Goal: Task Accomplishment & Management: Use online tool/utility

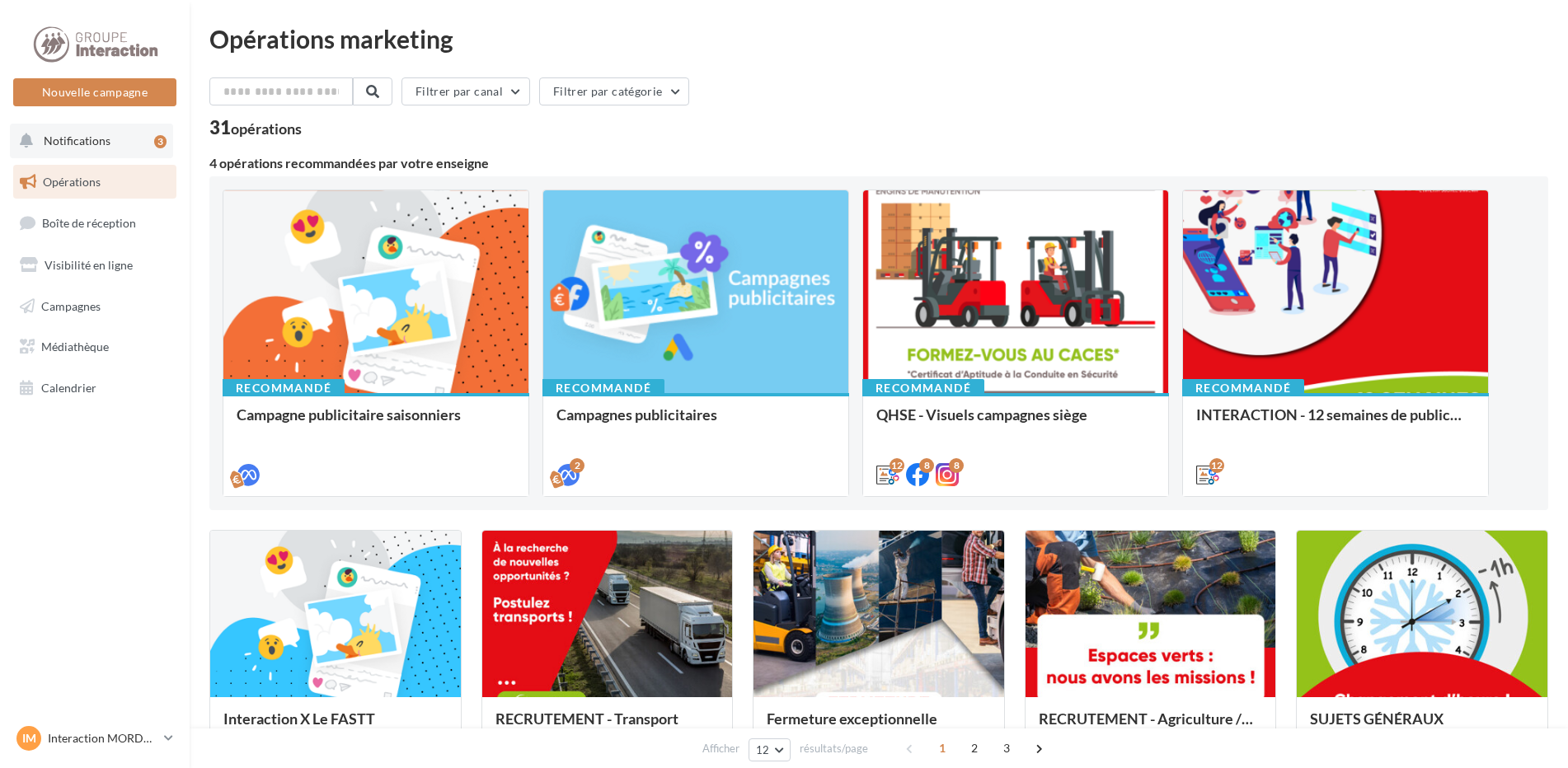
click at [110, 141] on button "Notifications 3" at bounding box center [92, 141] width 163 height 35
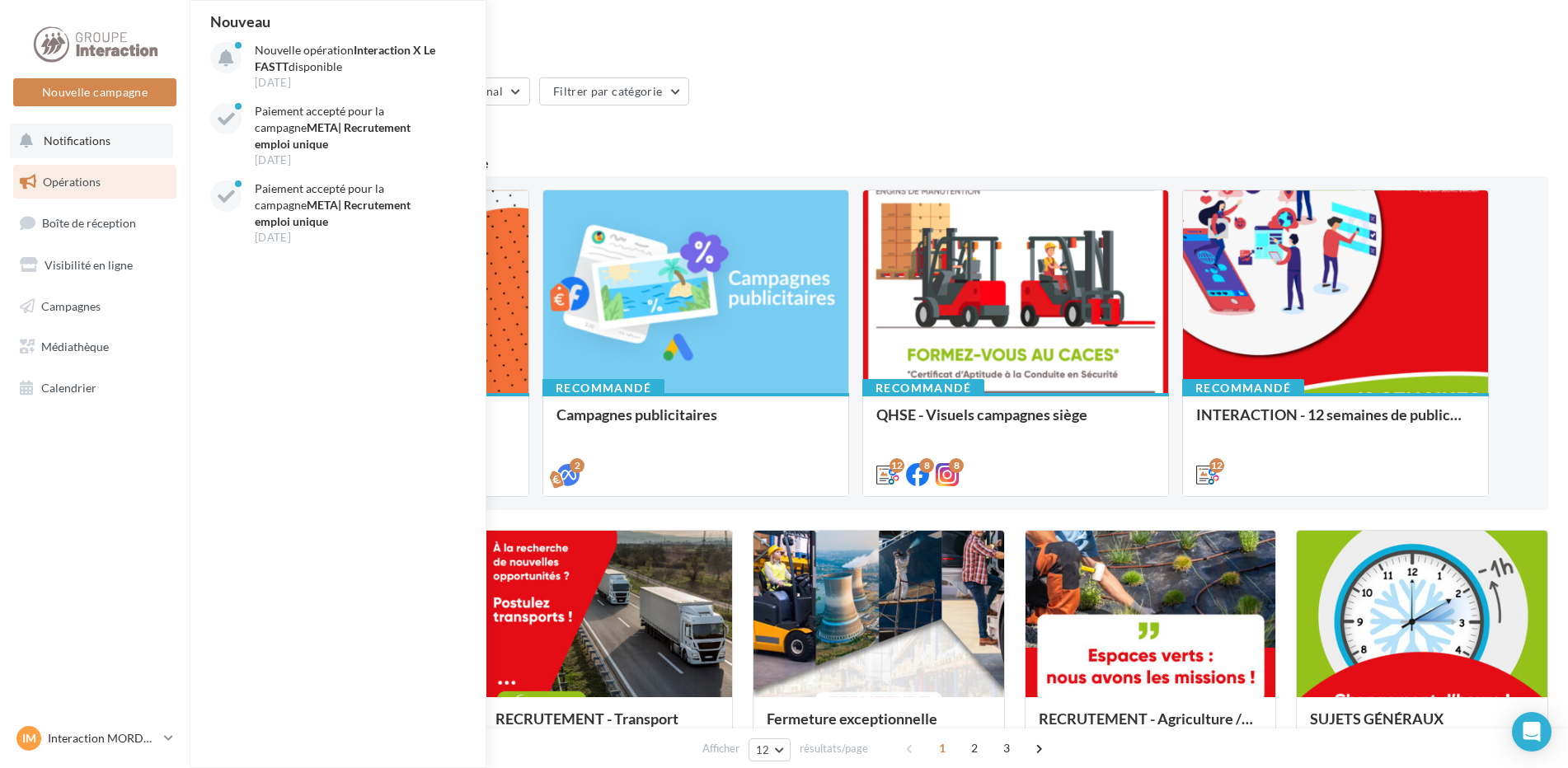
click at [82, 126] on button "Notifications Nouveau Nouvelle opération Interaction X Le FASTT disponible [DAT…" at bounding box center [92, 141] width 163 height 35
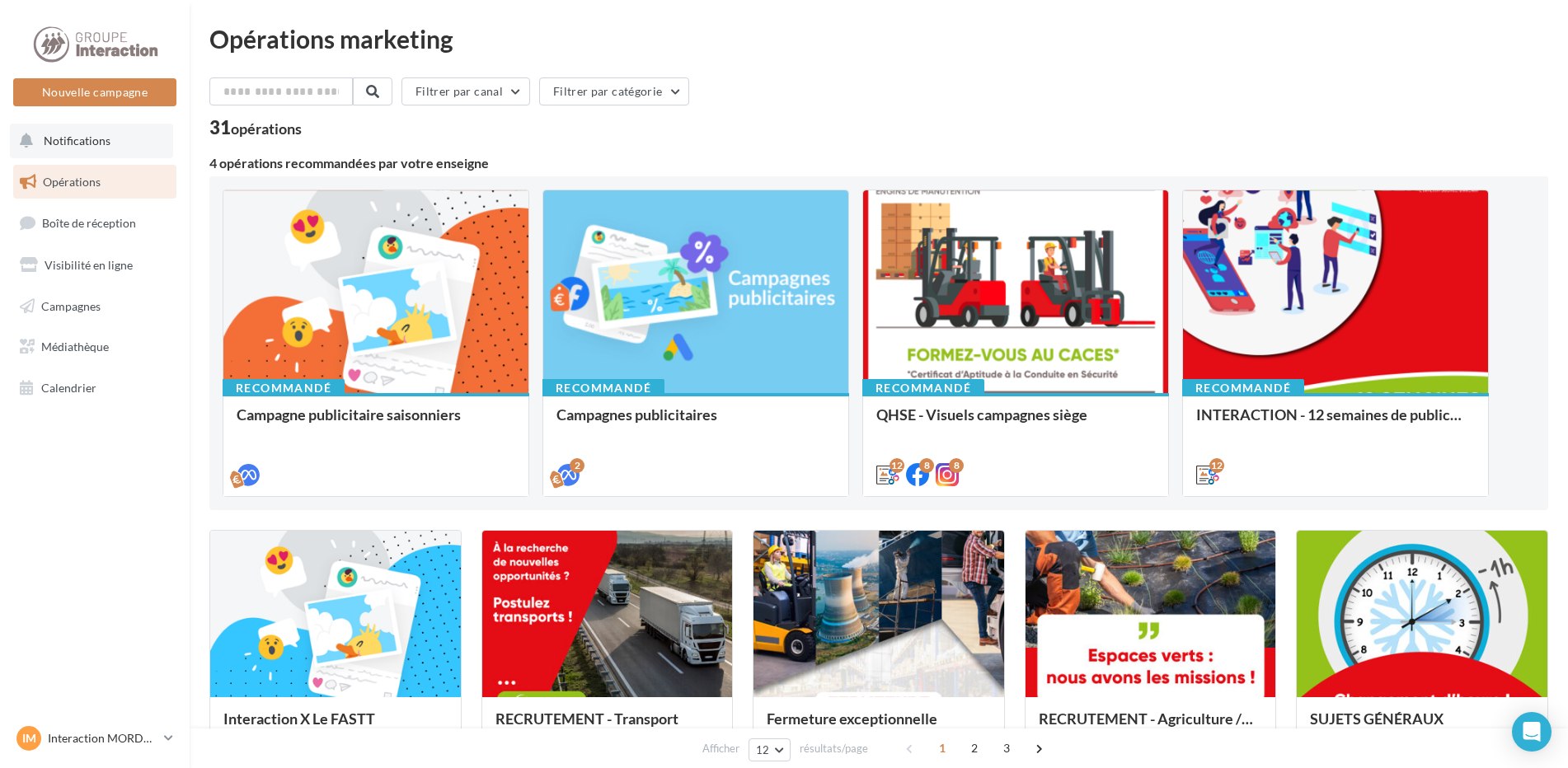
click at [82, 126] on button "Notifications" at bounding box center [92, 141] width 163 height 35
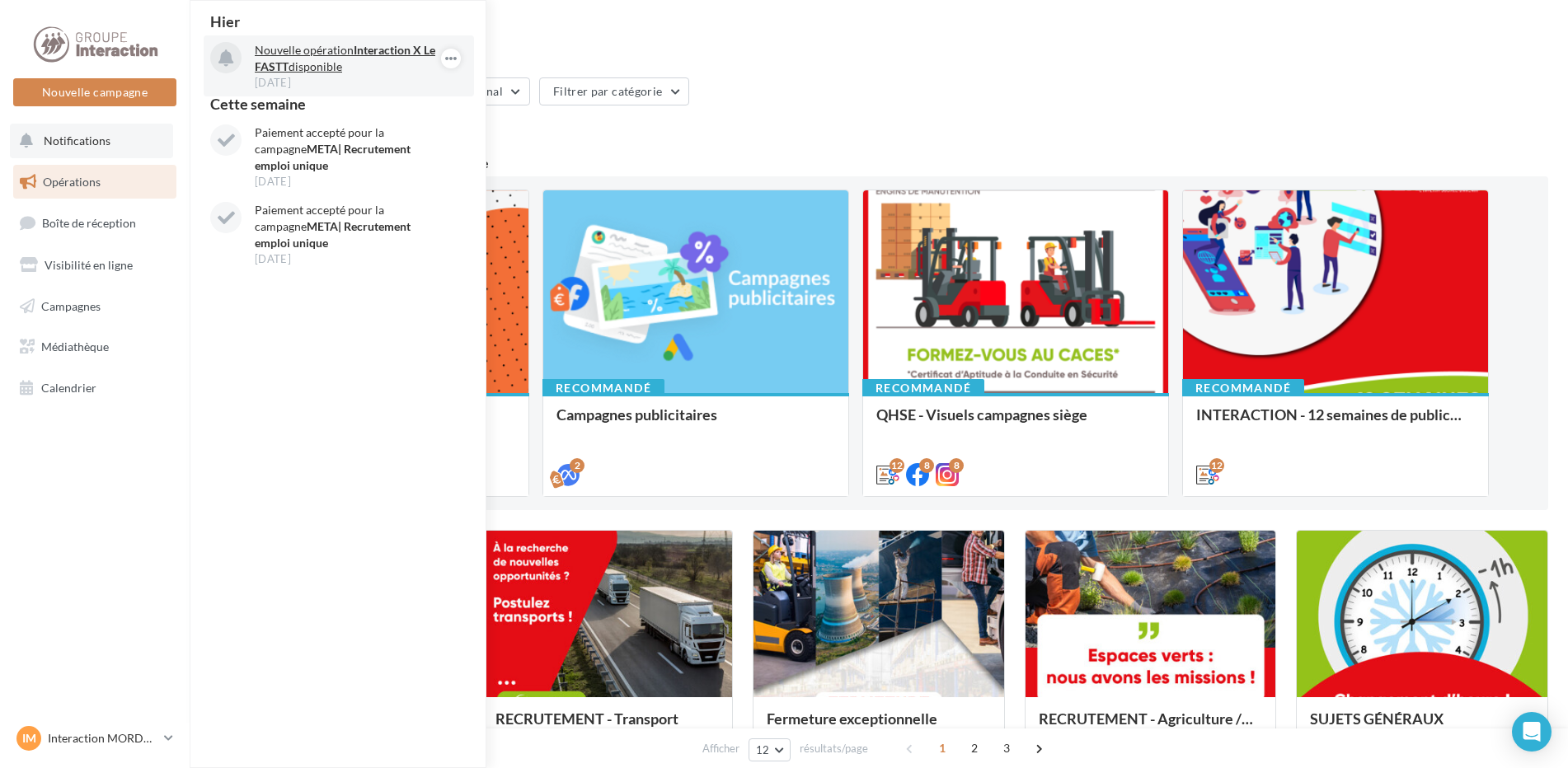
click at [274, 60] on strong "Interaction X Le FASTT" at bounding box center [345, 58] width 180 height 30
click at [339, 66] on p "Nouvelle opération Interaction X Le FASTT disponible" at bounding box center [350, 58] width 191 height 33
click at [267, 48] on p "Nouvelle opération Interaction X Le FASTT disponible" at bounding box center [350, 58] width 191 height 33
click at [306, 53] on p "Nouvelle opération Interaction X Le FASTT disponible" at bounding box center [350, 58] width 191 height 33
click at [764, 122] on div "31 opérations" at bounding box center [878, 129] width 1339 height 21
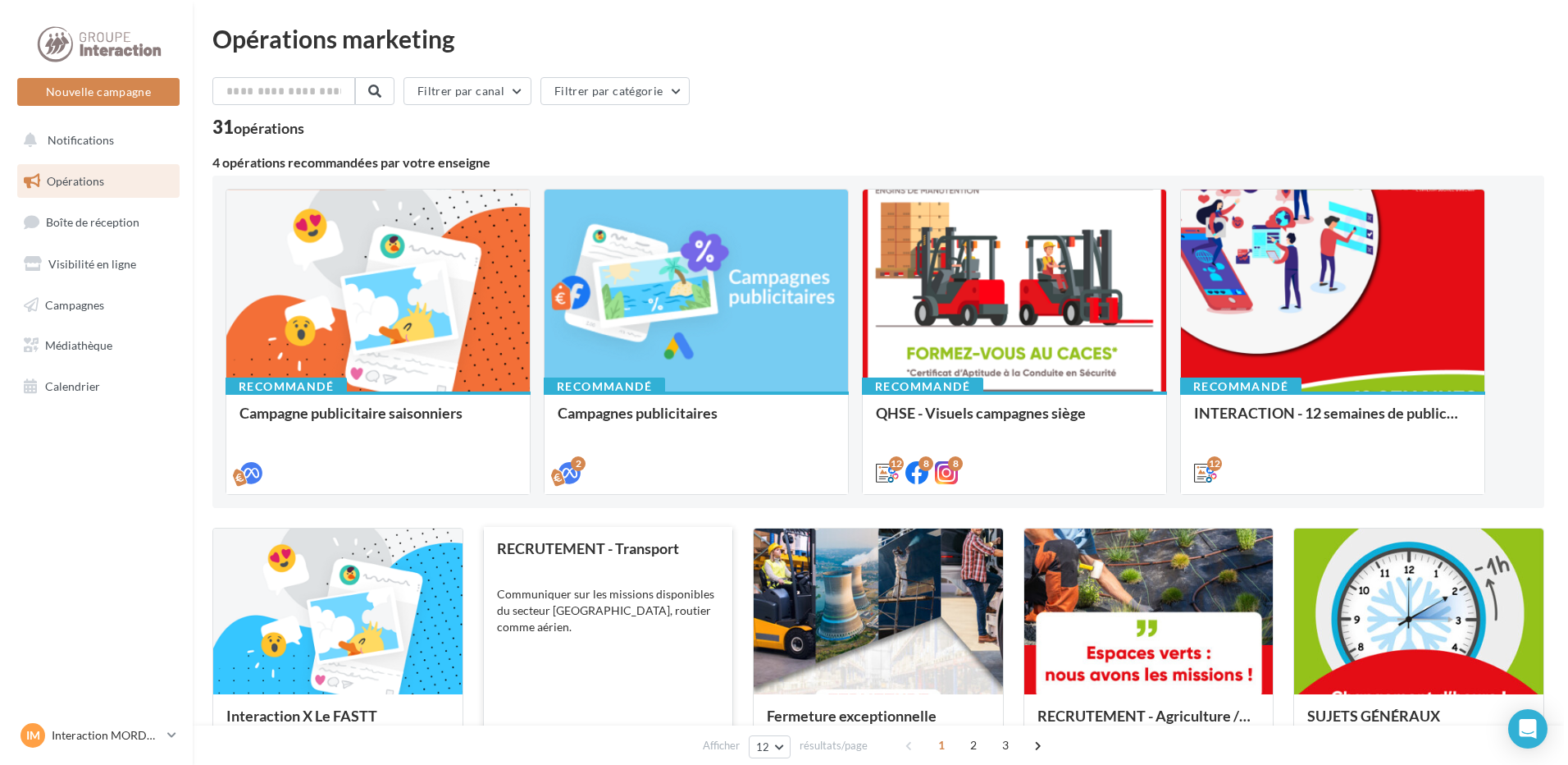
scroll to position [246, 0]
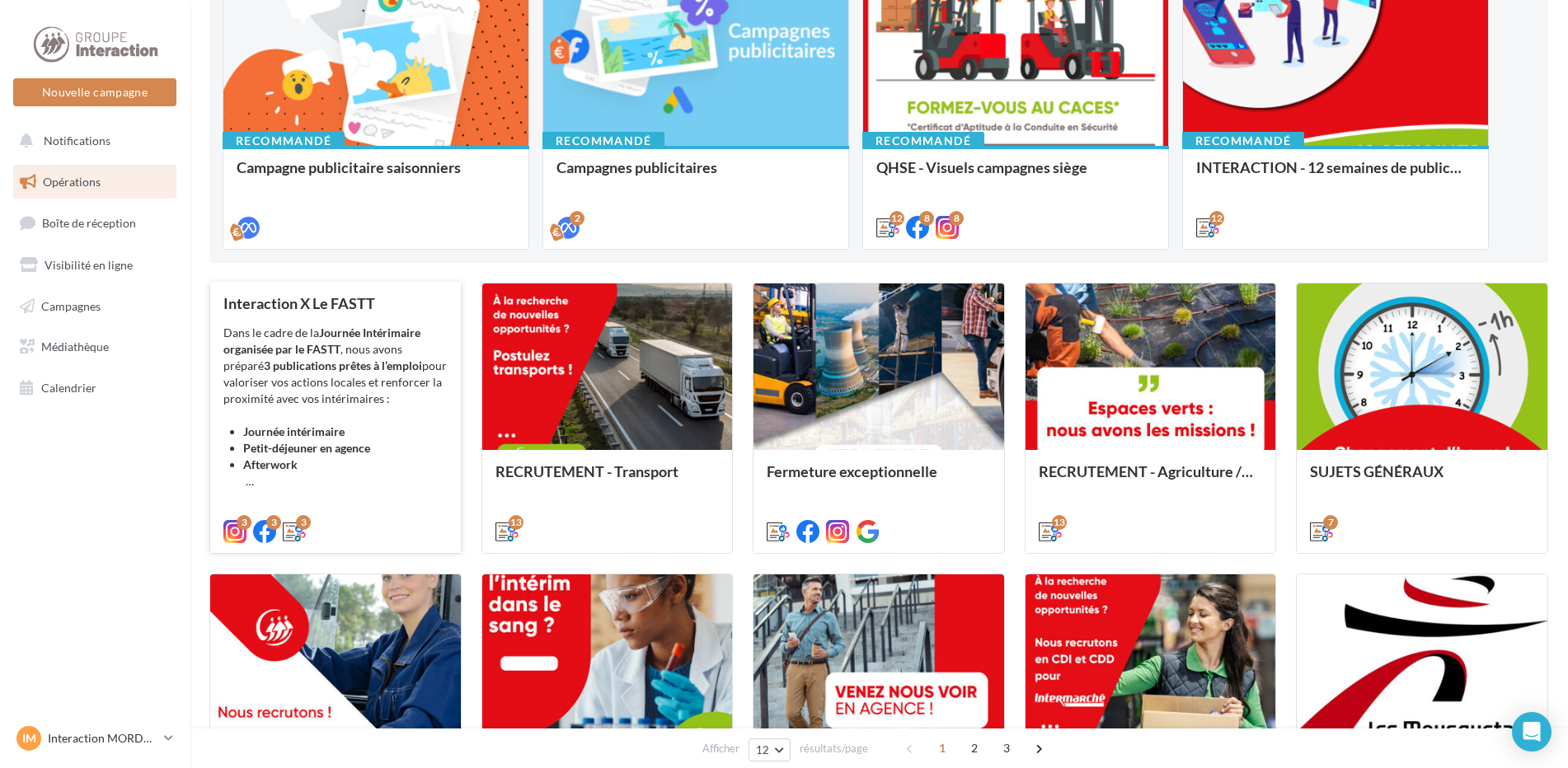
click at [341, 447] on strong "Petit-déjeuner en agence" at bounding box center [307, 447] width 127 height 14
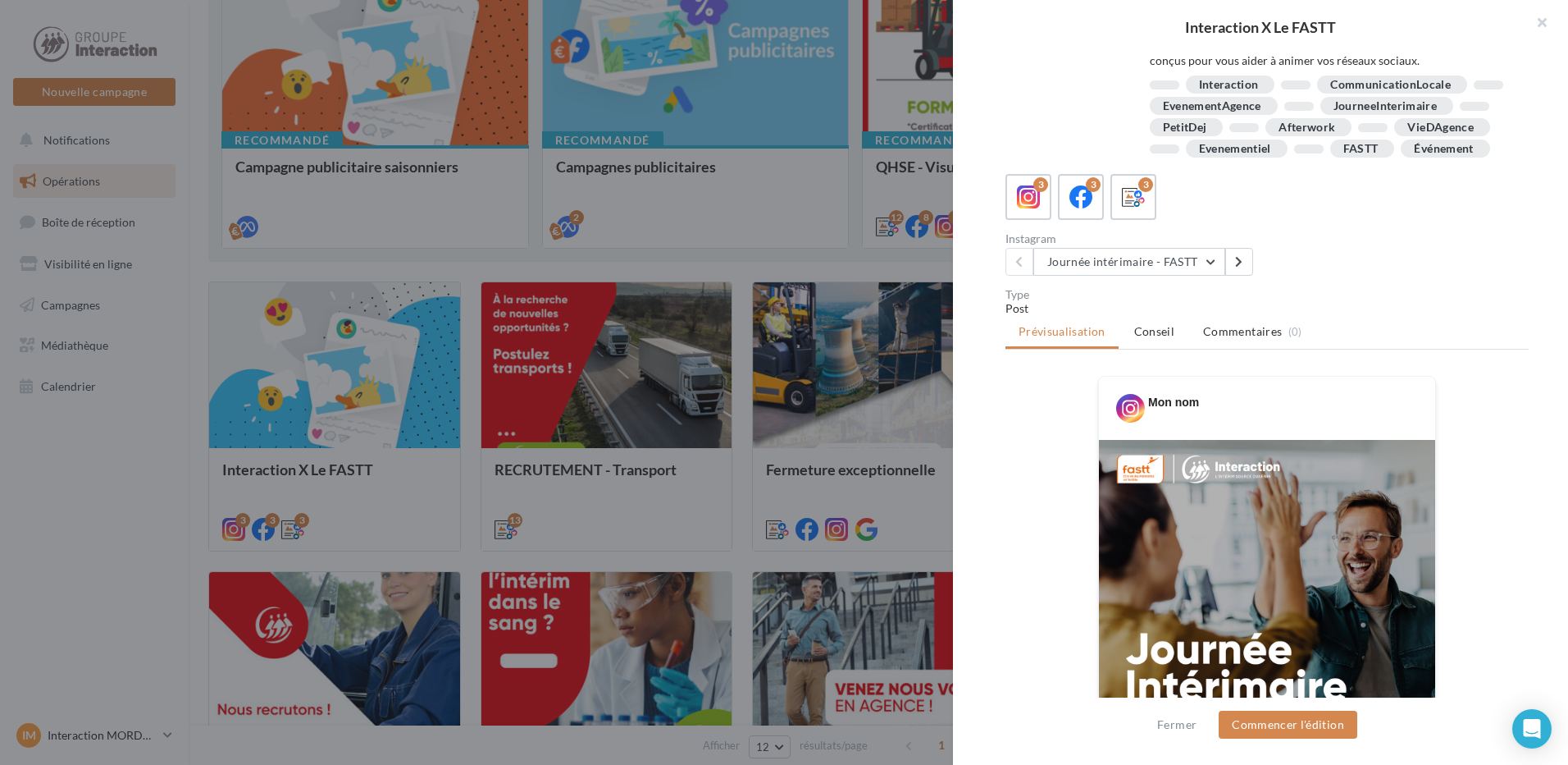
scroll to position [0, 0]
